Goal: Task Accomplishment & Management: Manage account settings

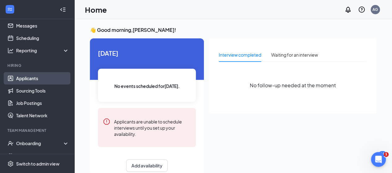
scroll to position [31, 0]
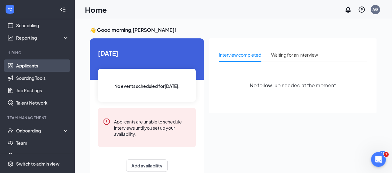
click at [44, 67] on link "Applicants" at bounding box center [42, 65] width 53 height 12
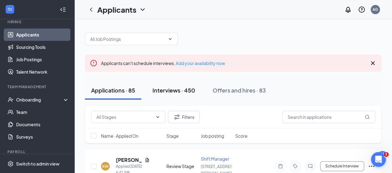
click at [151, 88] on button "Interviews · 450" at bounding box center [173, 90] width 55 height 19
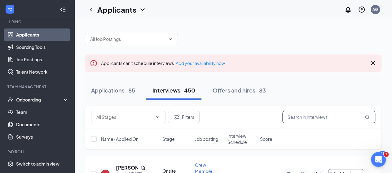
click at [311, 120] on input "text" at bounding box center [328, 117] width 93 height 12
type input "o"
type input "bell"
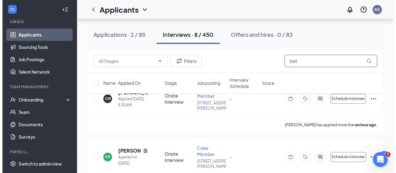
scroll to position [62, 0]
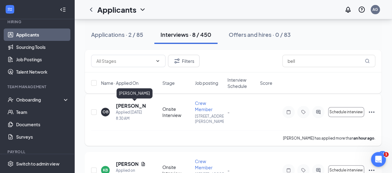
click at [125, 105] on h5 "[PERSON_NAME]" at bounding box center [131, 105] width 30 height 7
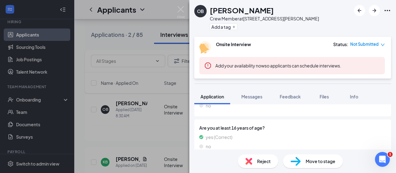
scroll to position [582, 0]
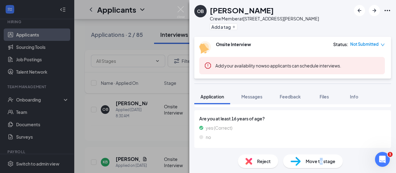
click at [321, 163] on span "Move to stage" at bounding box center [321, 161] width 30 height 7
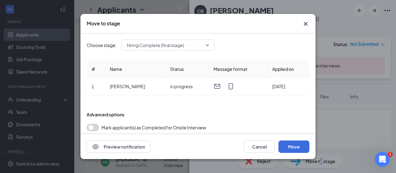
scroll to position [22, 0]
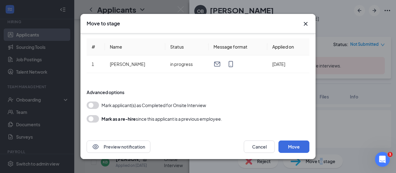
click at [89, 105] on button "button" at bounding box center [93, 105] width 12 height 7
click at [301, 145] on button "Move" at bounding box center [294, 147] width 31 height 12
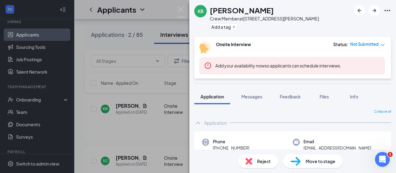
click at [37, 99] on div "KB [PERSON_NAME] Crew Member at [STREET_ADDRESS][PERSON_NAME] Add a tag Onsite …" at bounding box center [198, 86] width 396 height 173
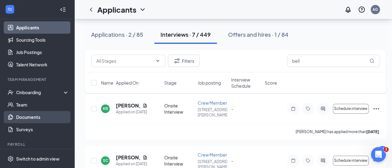
scroll to position [50, 0]
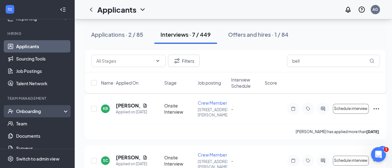
click at [41, 108] on div "Onboarding" at bounding box center [40, 111] width 48 height 6
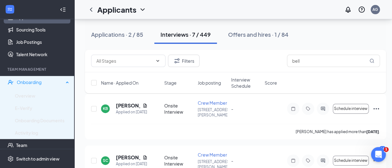
scroll to position [112, 0]
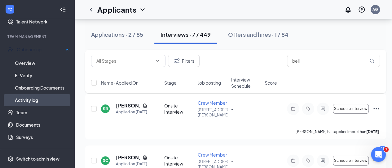
click at [40, 102] on link "Activity log" at bounding box center [42, 100] width 54 height 12
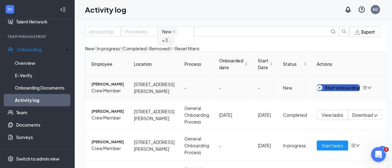
click at [335, 91] on div "Start onboarding" at bounding box center [337, 88] width 43 height 7
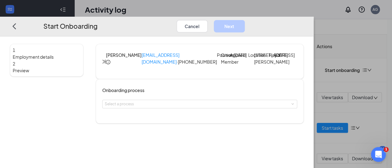
scroll to position [31, 0]
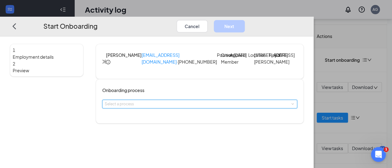
click at [224, 109] on div "Select a process" at bounding box center [199, 104] width 195 height 9
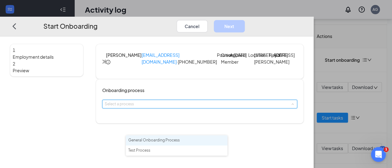
click at [165, 138] on span "General Onboarding Process" at bounding box center [153, 140] width 51 height 5
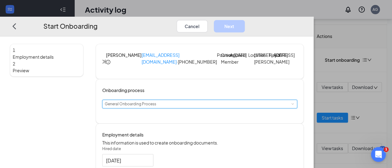
scroll to position [93, 0]
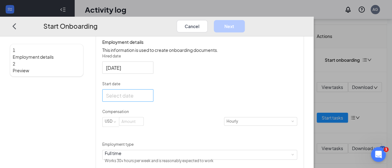
click at [153, 102] on div at bounding box center [127, 96] width 51 height 12
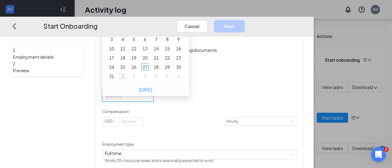
type input "[DATE]"
click at [126, 80] on div "1" at bounding box center [122, 76] width 7 height 7
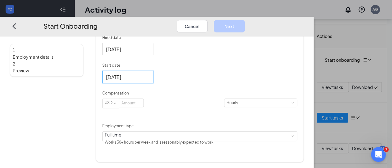
scroll to position [128, 0]
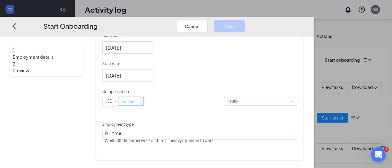
click at [143, 106] on input at bounding box center [131, 102] width 24 height 8
type input "12"
click at [245, 20] on button "Next" at bounding box center [229, 26] width 31 height 12
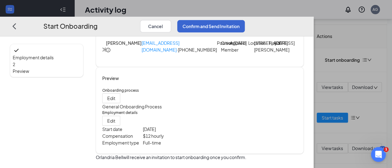
scroll to position [43, 0]
click at [245, 21] on button "Confirm and Send Invitation" at bounding box center [210, 26] width 67 height 12
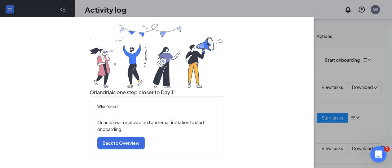
scroll to position [0, 0]
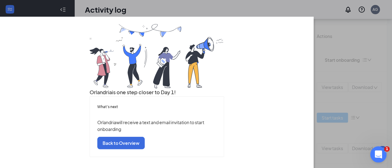
click at [377, 154] on icon "Open Intercom Messenger" at bounding box center [377, 153] width 4 height 5
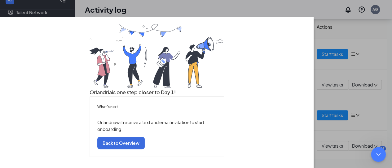
click at [138, 24] on div "Orlandria is one step closer to Day 1! What’s next Orlandria will receive a tex…" at bounding box center [156, 90] width 134 height 133
